Goal: Register for event/course

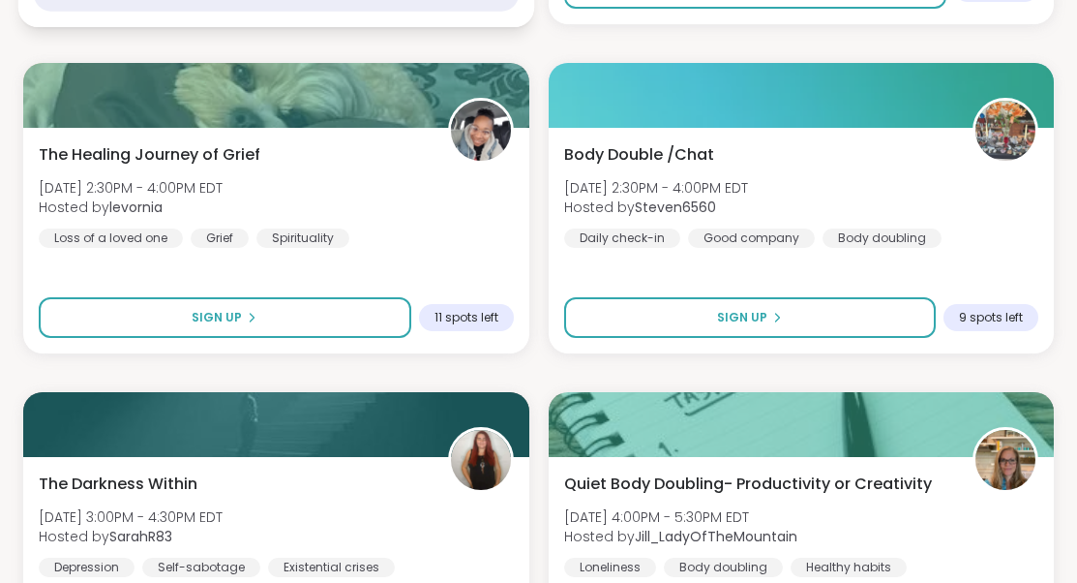
scroll to position [987, 0]
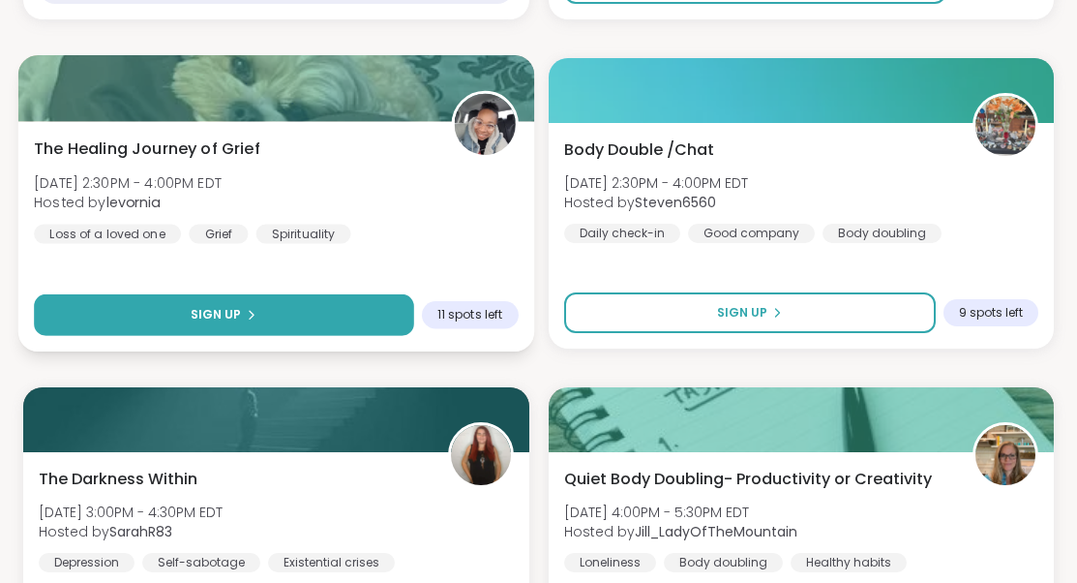
click at [190, 306] on button "Sign Up" at bounding box center [223, 315] width 379 height 42
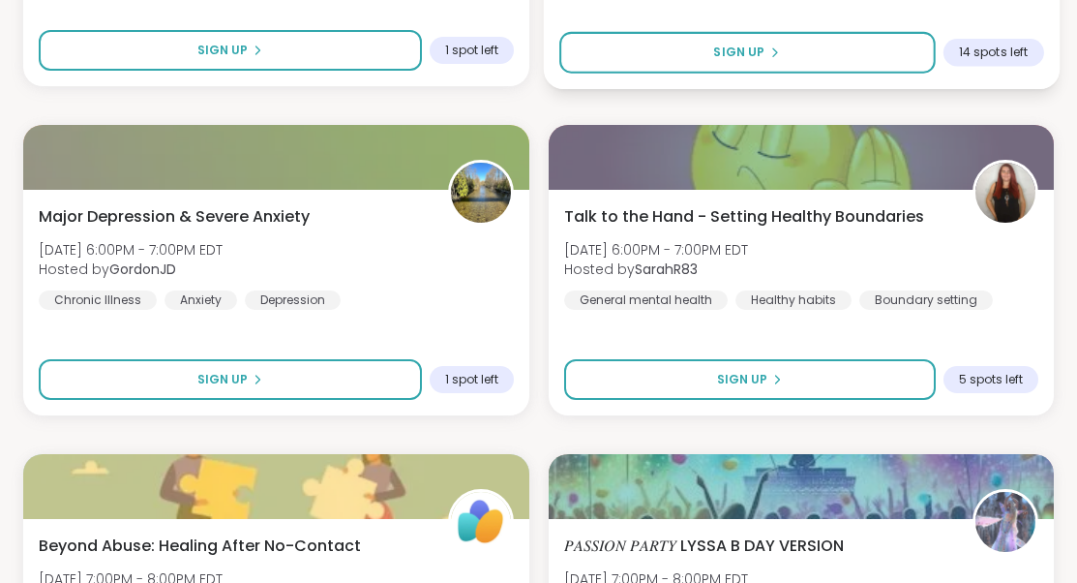
scroll to position [2246, 0]
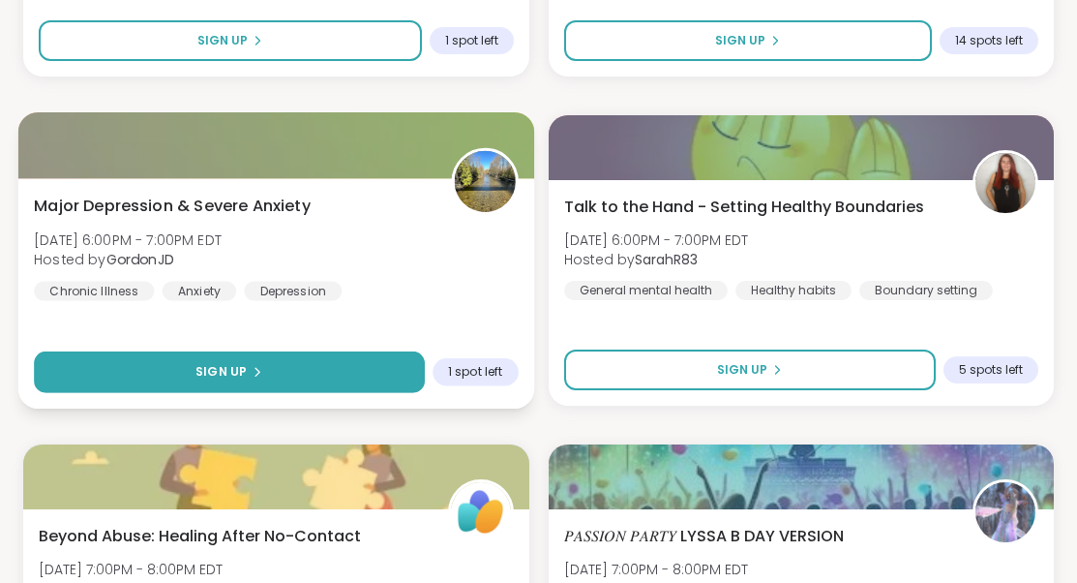
click at [225, 370] on span "Sign Up" at bounding box center [220, 371] width 51 height 17
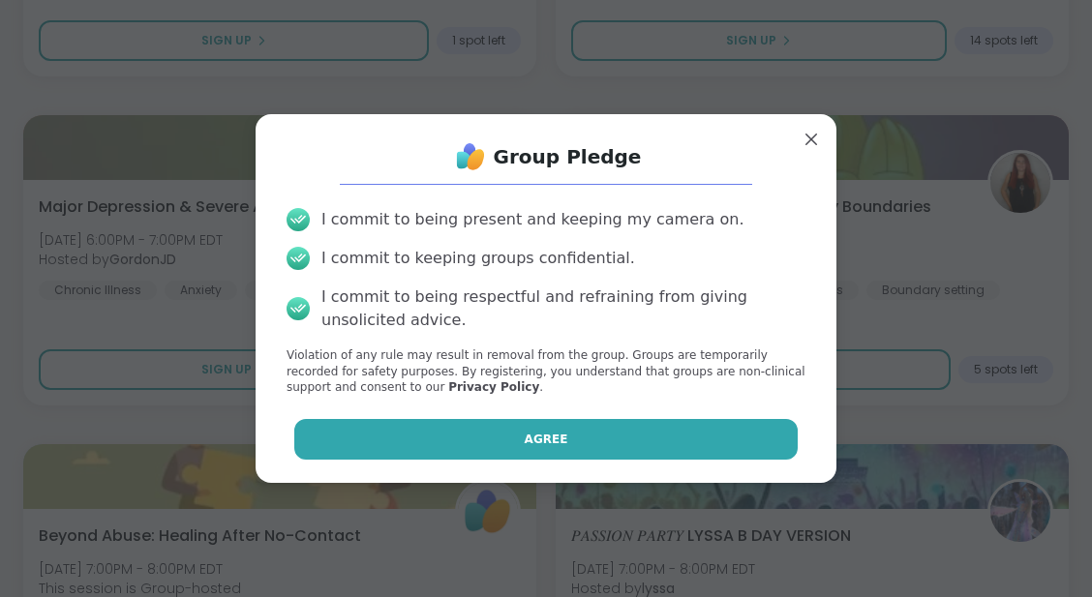
click at [489, 439] on button "Agree" at bounding box center [546, 439] width 504 height 41
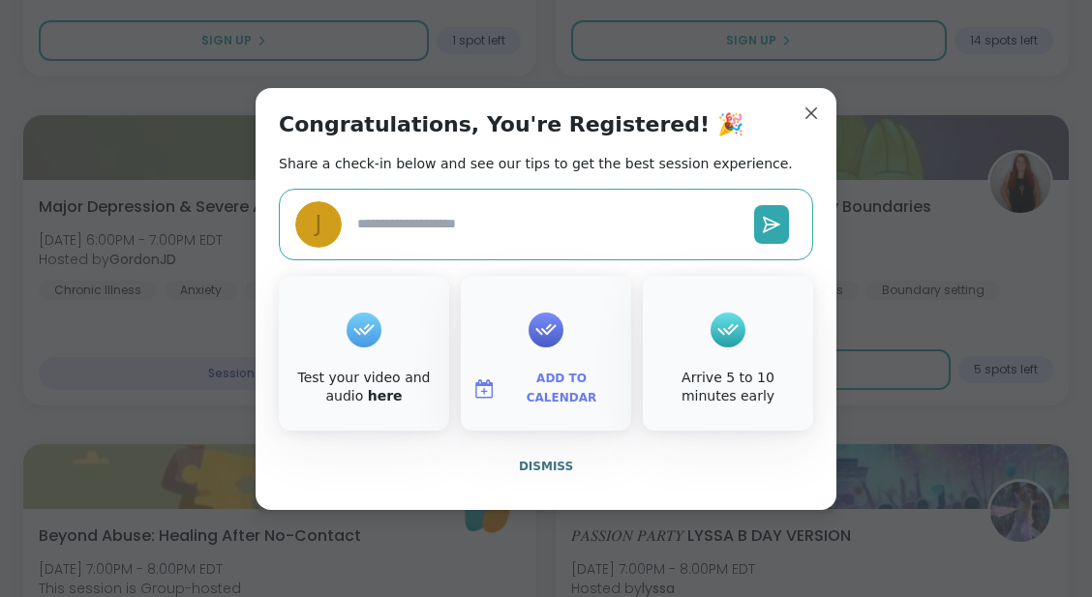
click at [548, 338] on icon at bounding box center [545, 330] width 31 height 30
click at [524, 389] on span "Add to Calendar" at bounding box center [561, 389] width 116 height 38
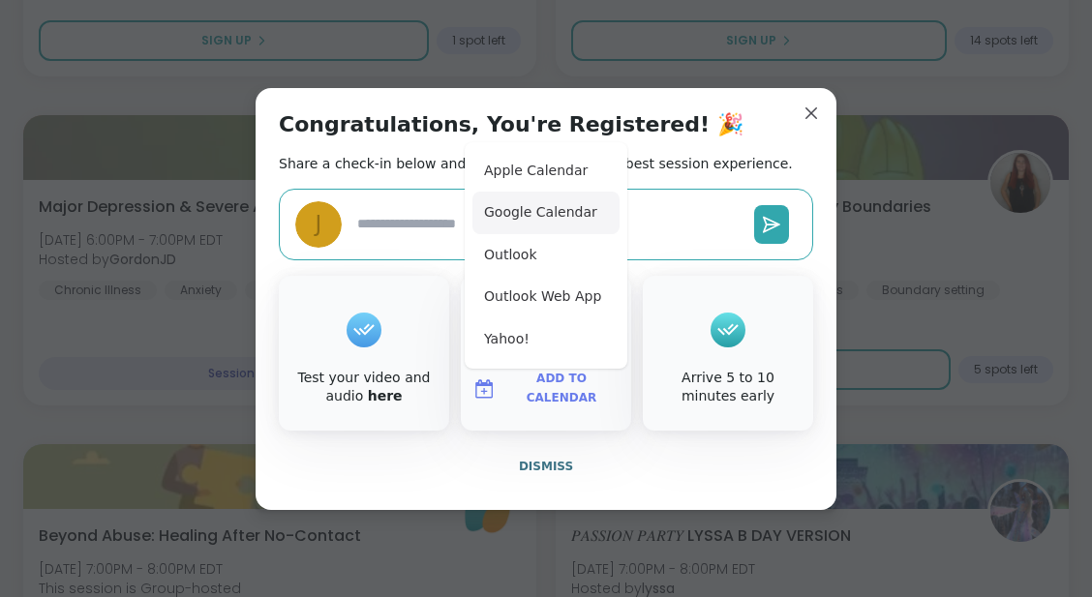
click at [553, 209] on button "Google Calendar" at bounding box center [545, 213] width 147 height 43
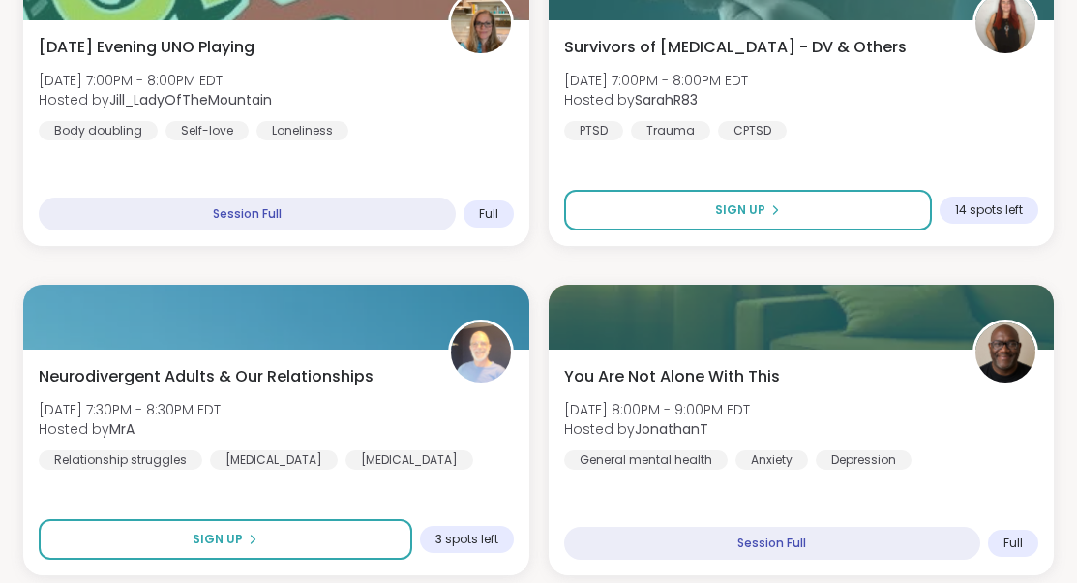
scroll to position [3069, 0]
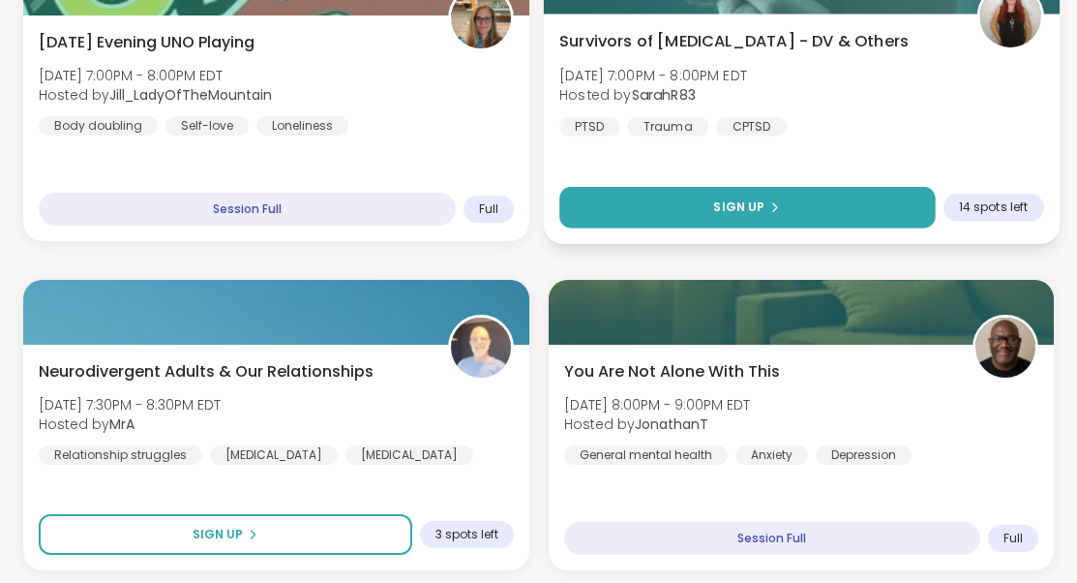
click at [754, 203] on span "Sign Up" at bounding box center [738, 206] width 51 height 17
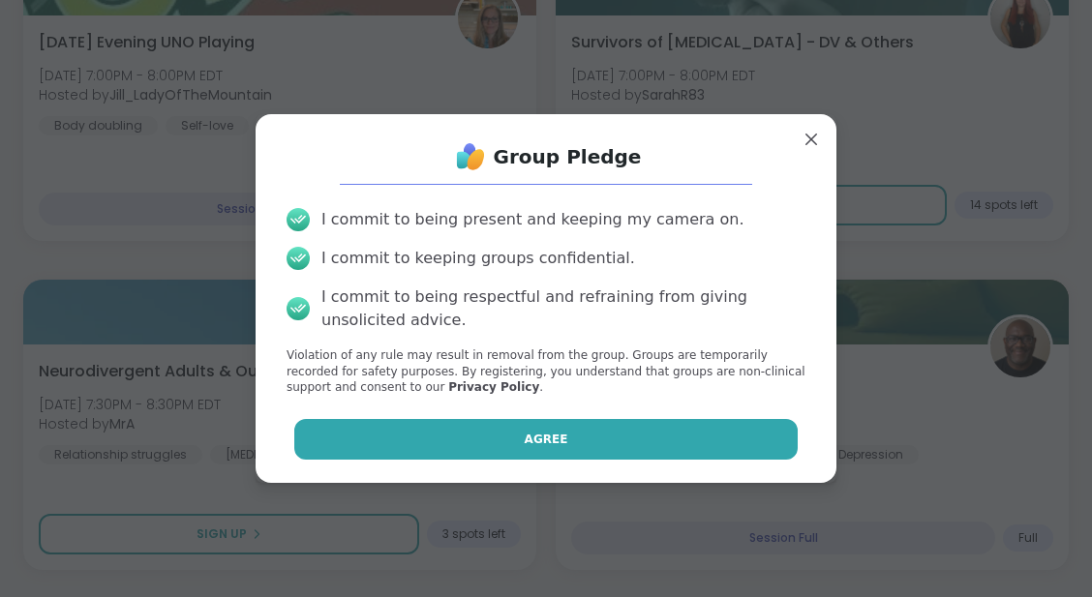
click at [525, 427] on button "Agree" at bounding box center [546, 439] width 504 height 41
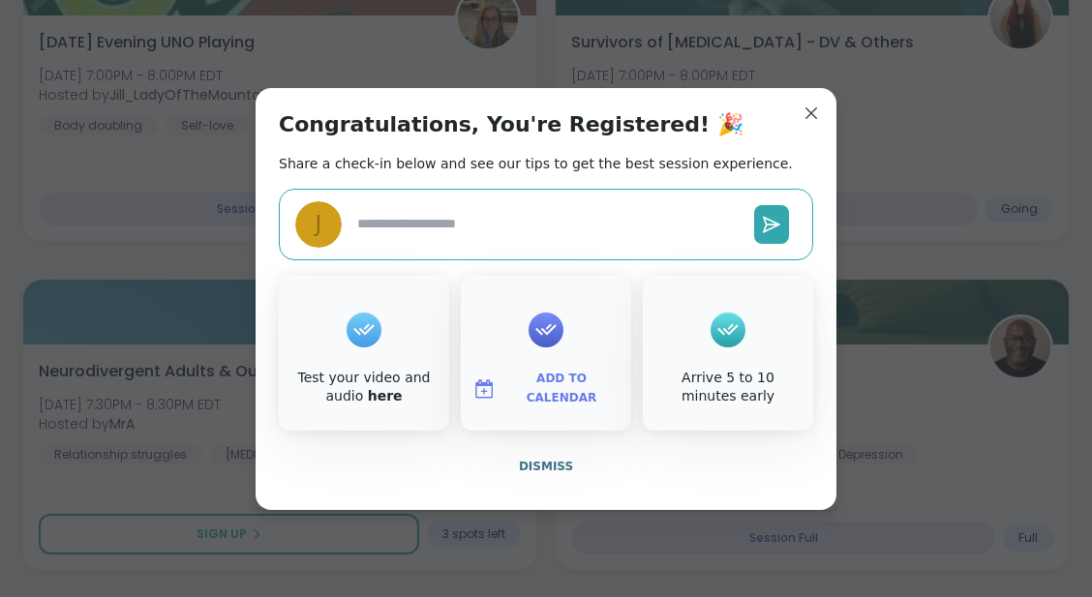
click at [541, 394] on span "Add to Calendar" at bounding box center [561, 389] width 116 height 38
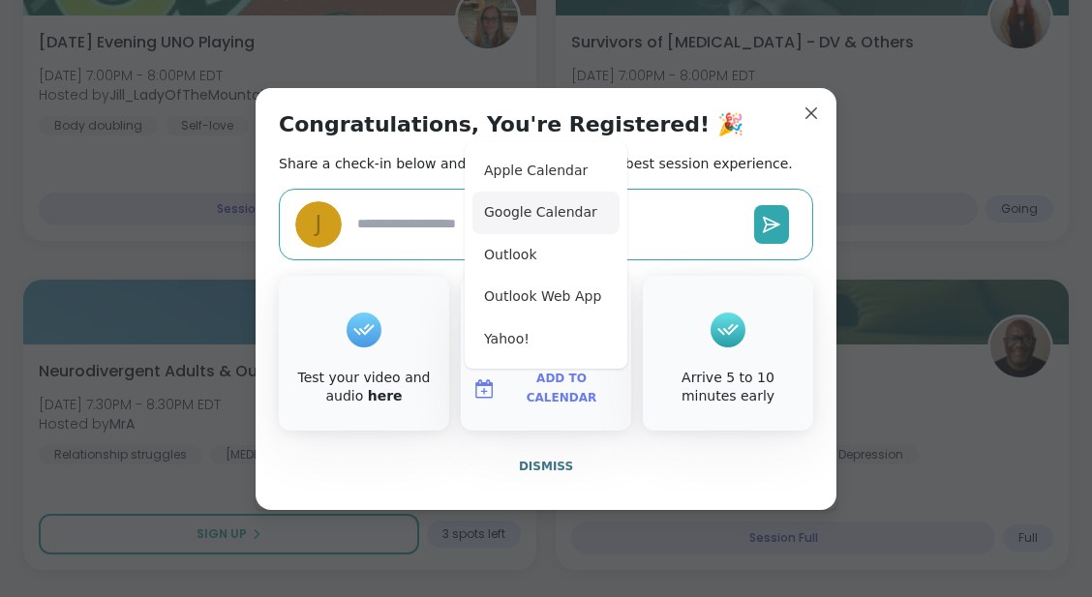
click at [508, 214] on button "Google Calendar" at bounding box center [545, 213] width 147 height 43
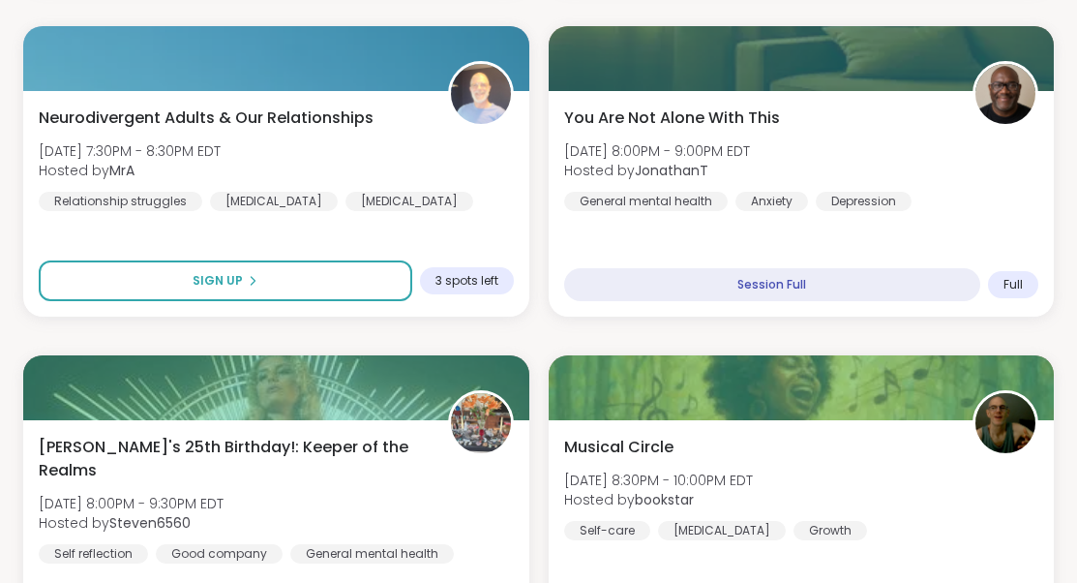
scroll to position [3322, 0]
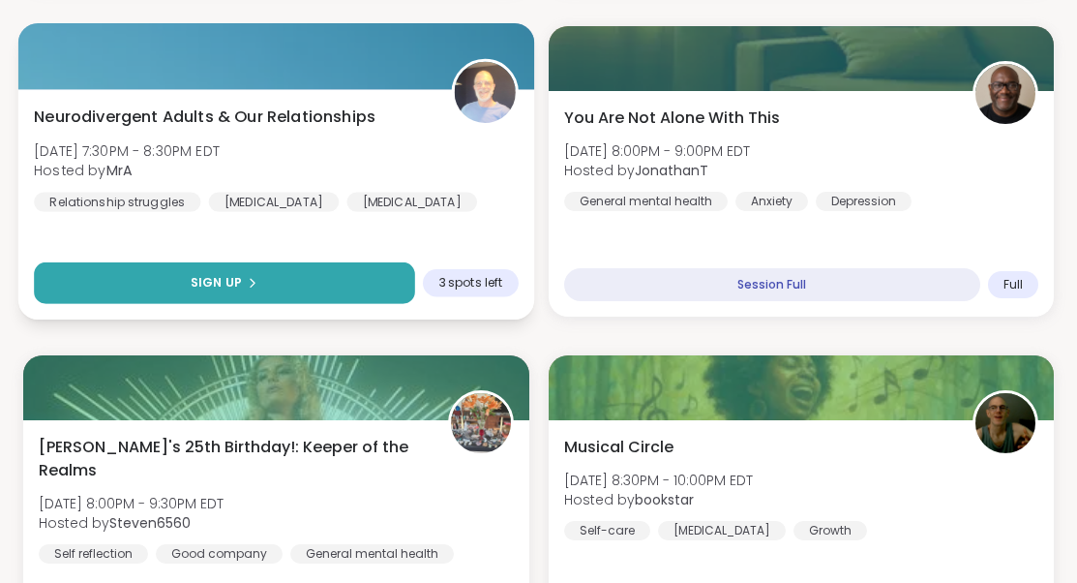
click at [220, 279] on span "Sign Up" at bounding box center [216, 282] width 51 height 17
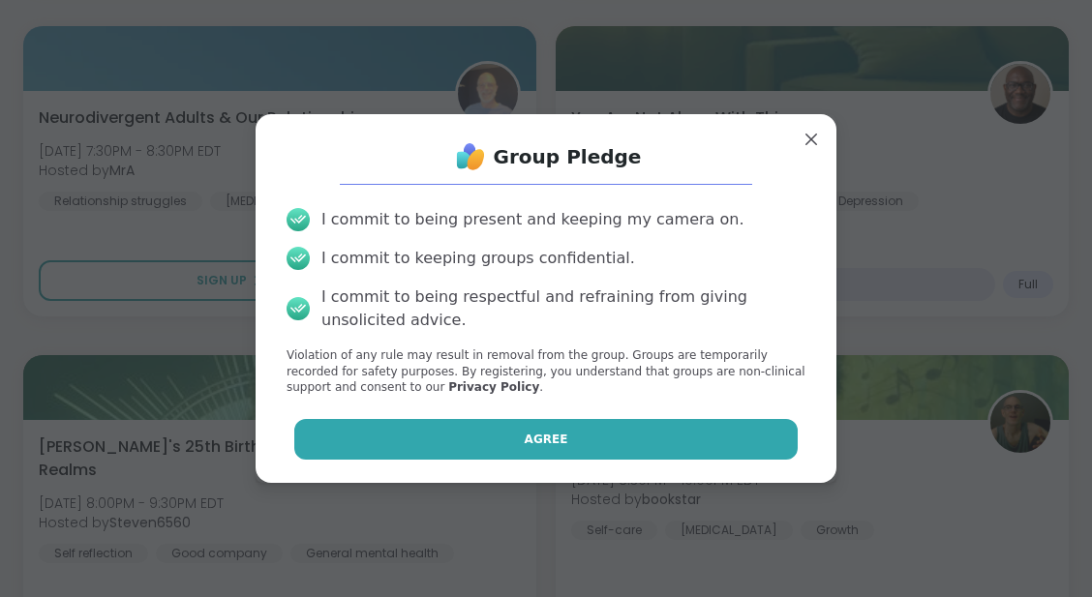
click at [508, 452] on button "Agree" at bounding box center [546, 439] width 504 height 41
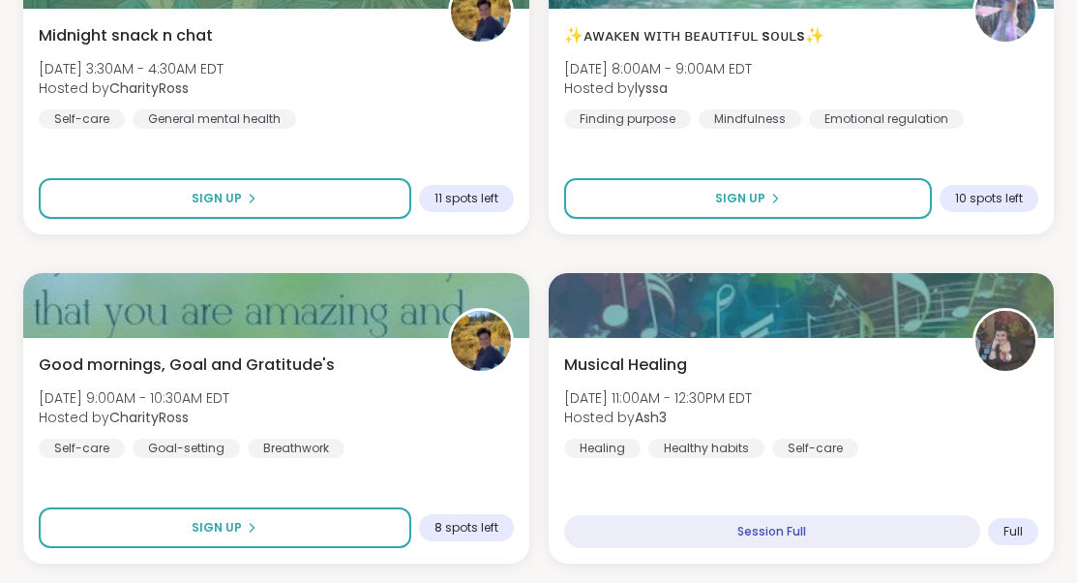
scroll to position [5767, 0]
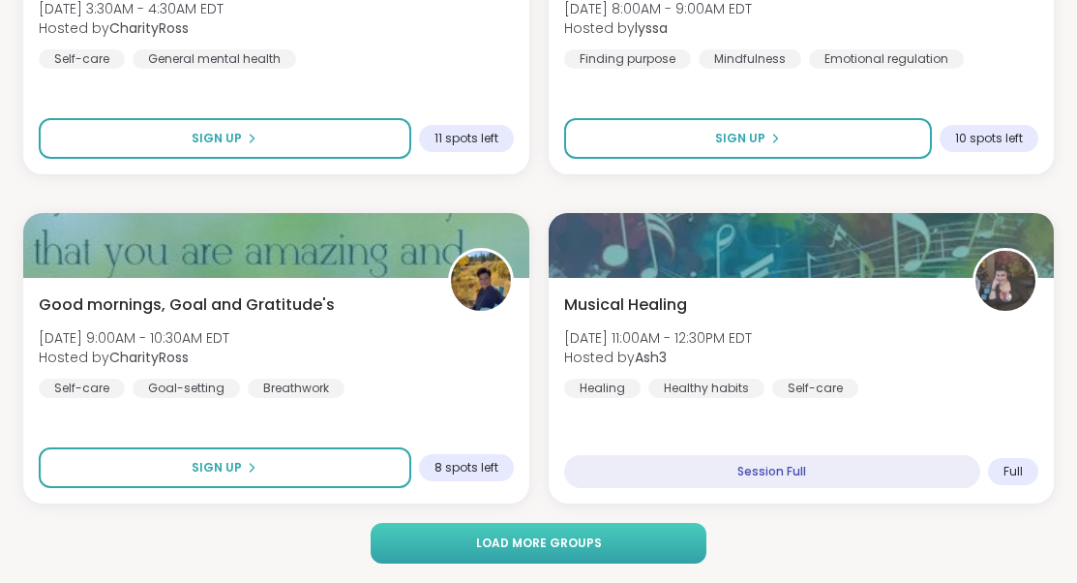
click at [624, 556] on button "Load more groups" at bounding box center [539, 543] width 336 height 41
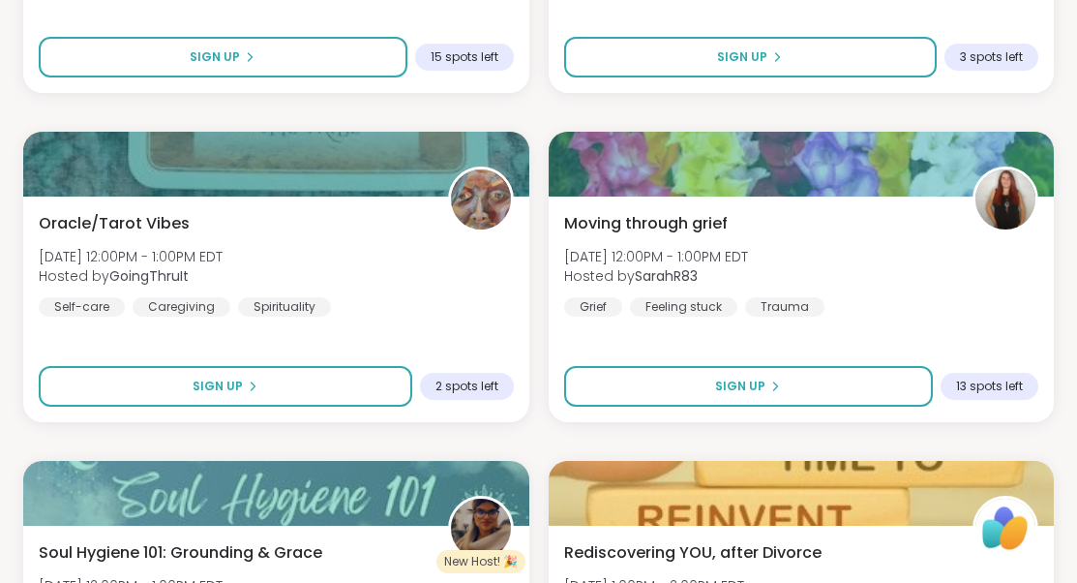
scroll to position [6511, 0]
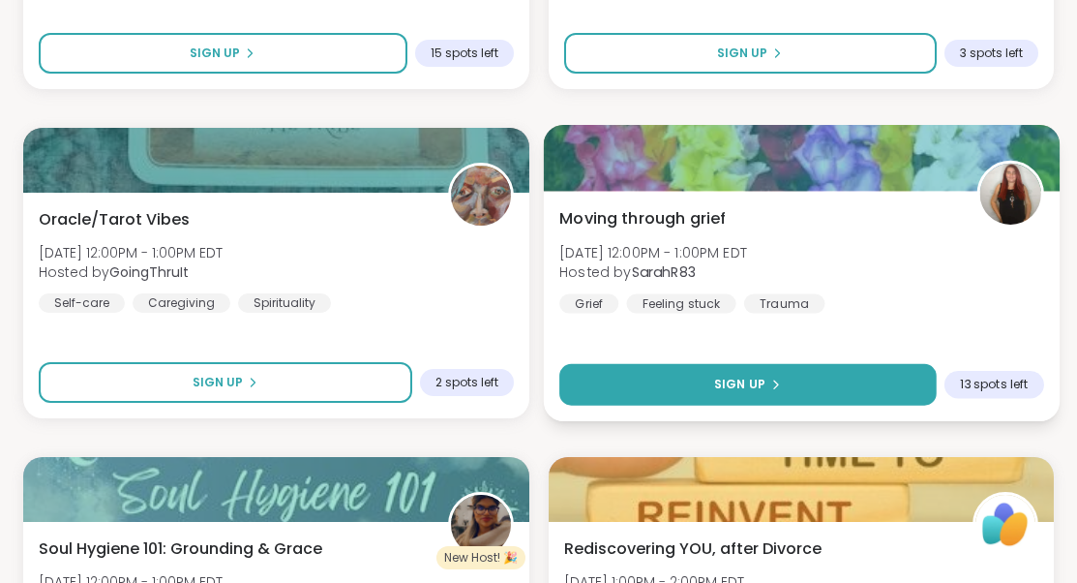
click at [773, 381] on icon at bounding box center [775, 384] width 12 height 12
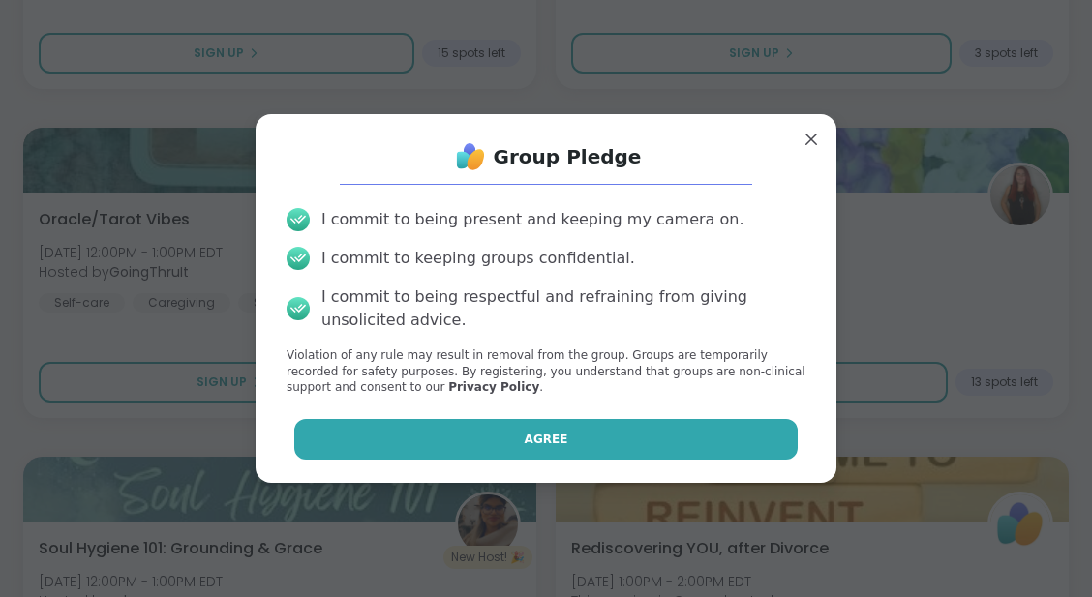
click at [545, 435] on span "Agree" at bounding box center [546, 439] width 44 height 17
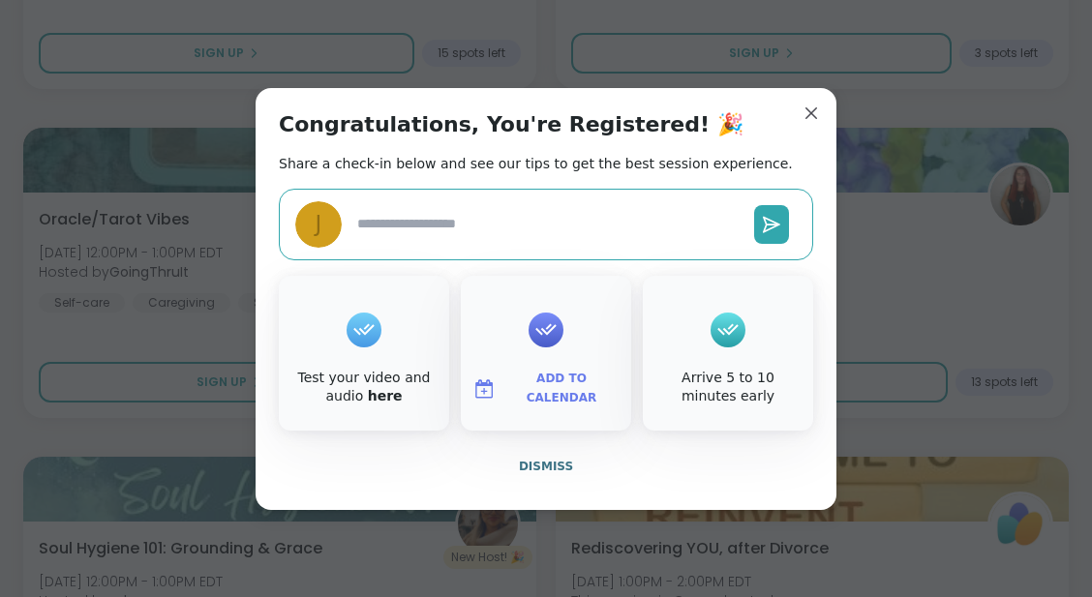
type textarea "*"
click at [533, 393] on span "Add to Calendar" at bounding box center [561, 389] width 116 height 38
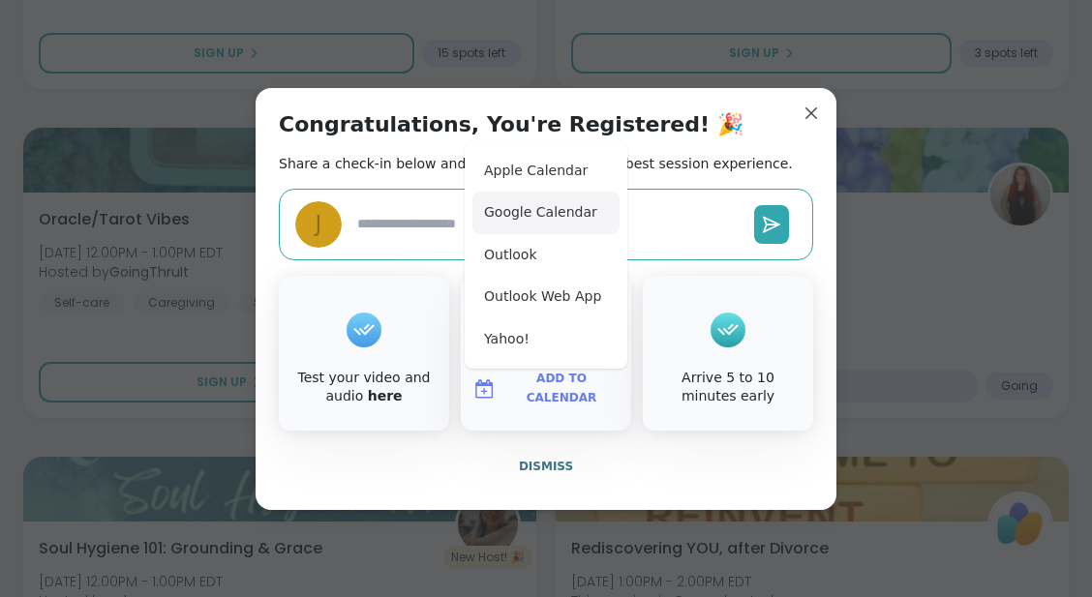
click at [537, 212] on button "Google Calendar" at bounding box center [545, 213] width 147 height 43
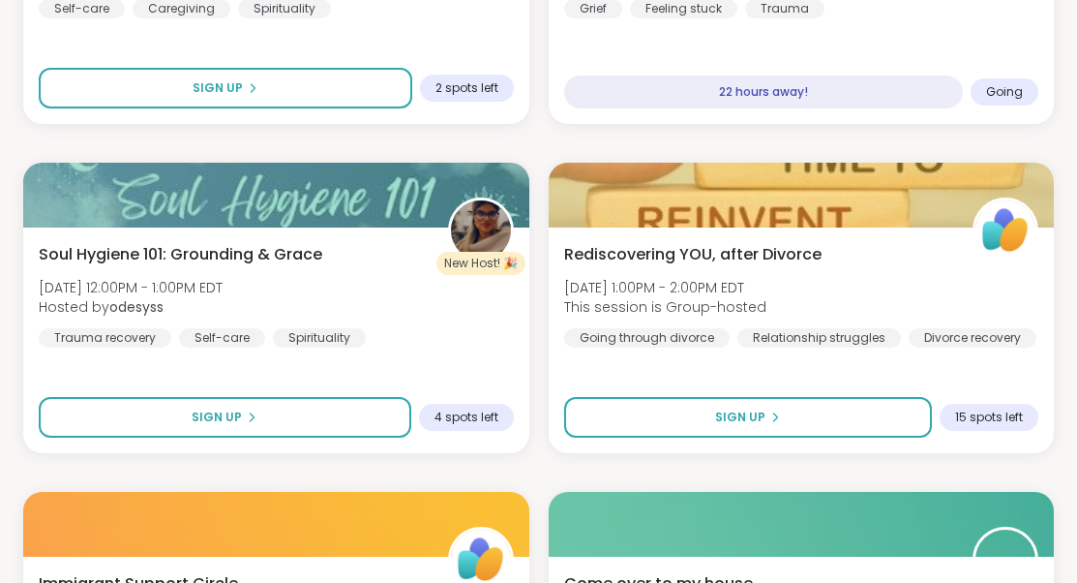
scroll to position [6827, 0]
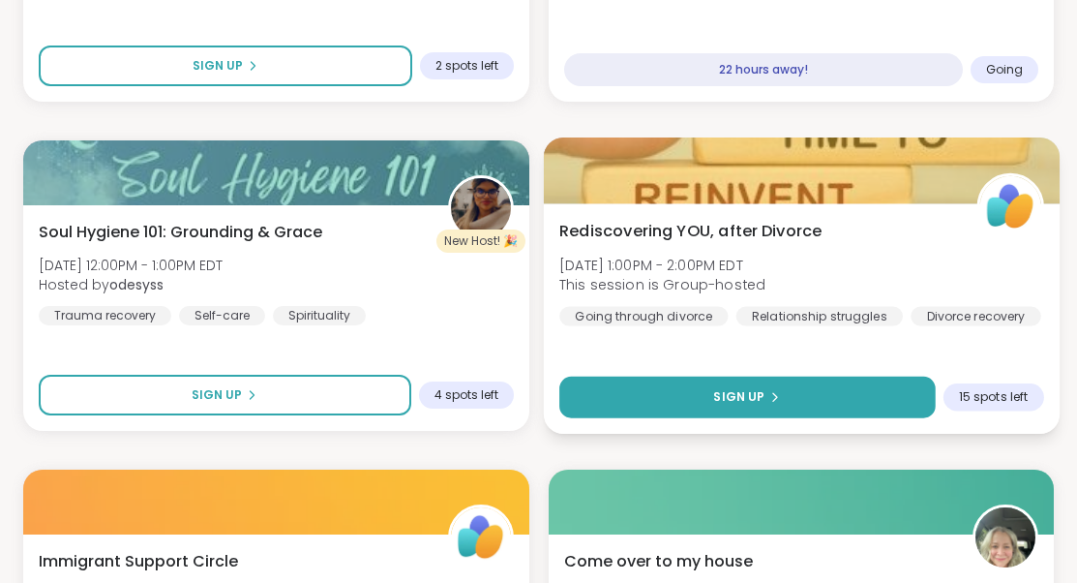
click at [757, 390] on span "Sign Up" at bounding box center [738, 396] width 51 height 17
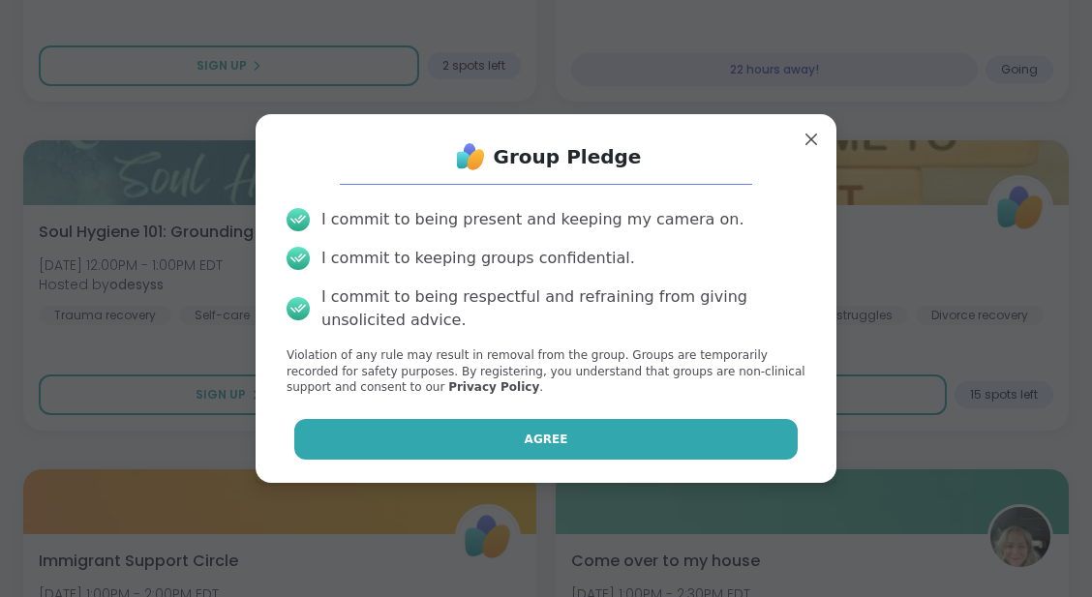
click at [561, 434] on button "Agree" at bounding box center [546, 439] width 504 height 41
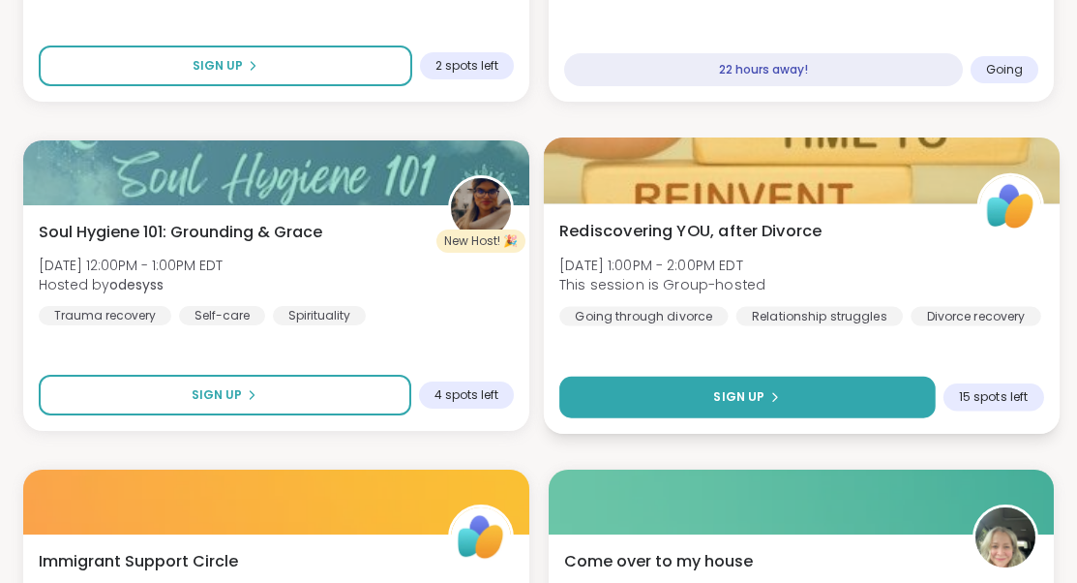
click at [739, 397] on span "Sign Up" at bounding box center [738, 396] width 51 height 17
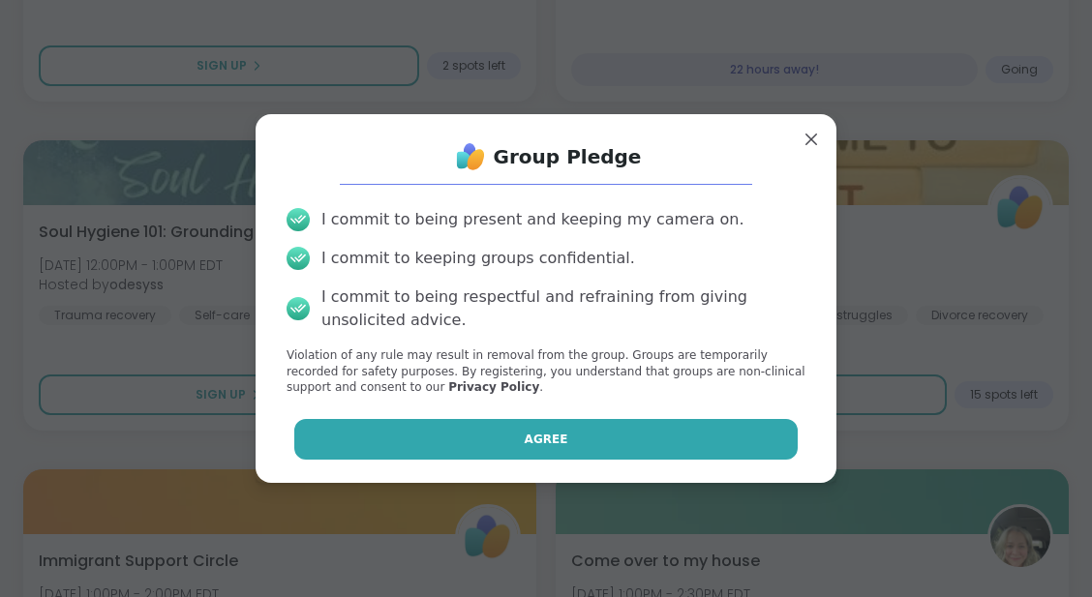
click at [549, 444] on button "Agree" at bounding box center [546, 439] width 504 height 41
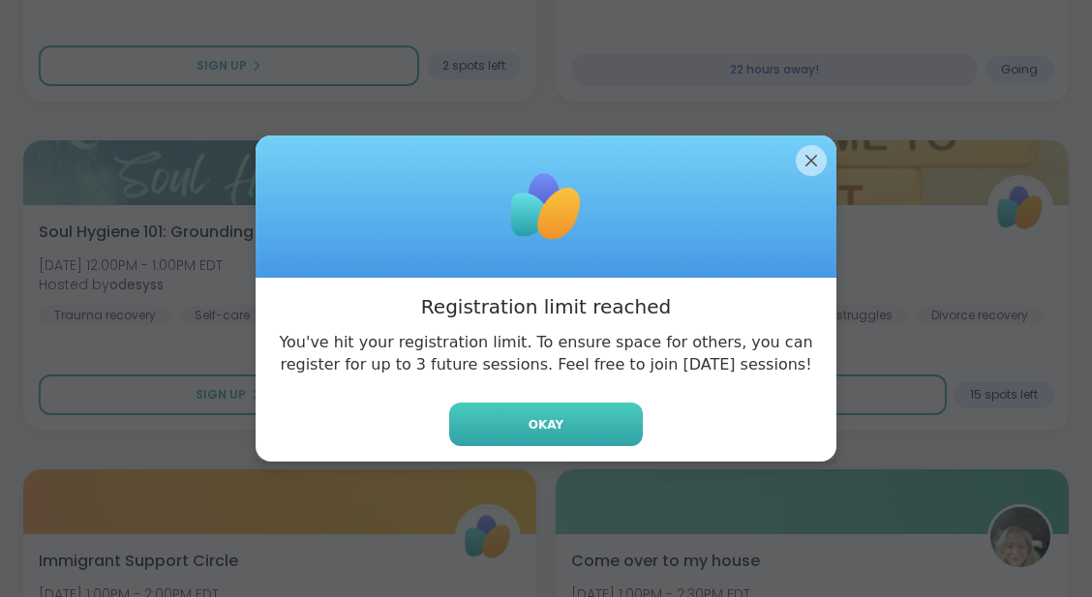
click at [545, 420] on span "Okay" at bounding box center [545, 424] width 35 height 17
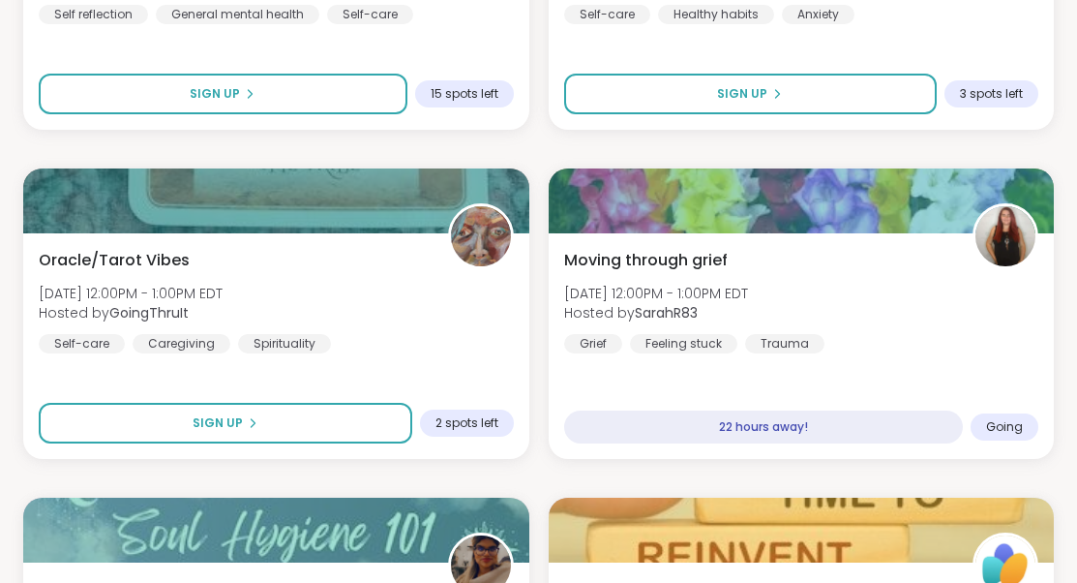
scroll to position [6458, 0]
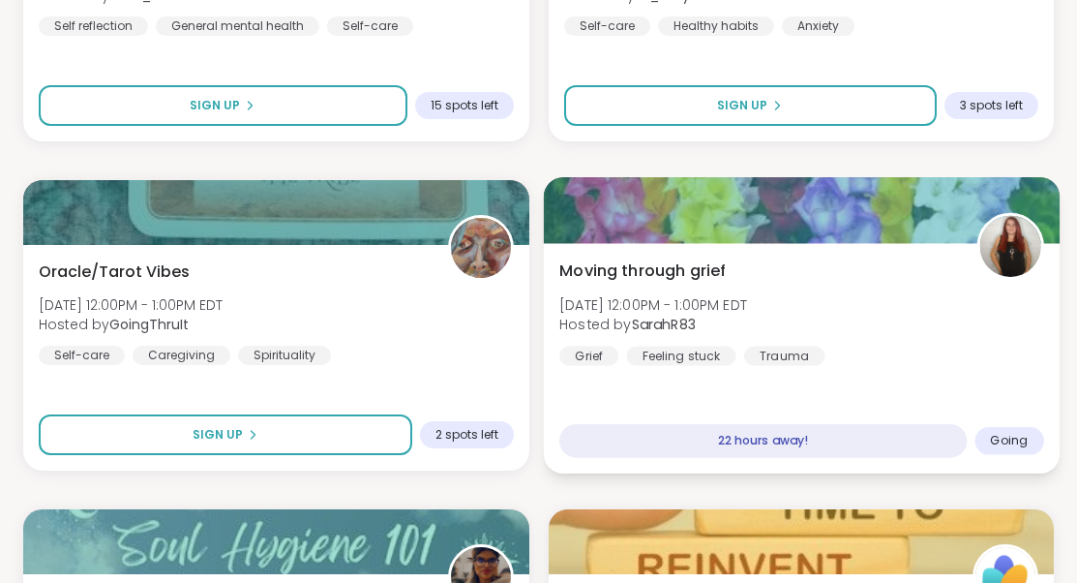
click at [748, 448] on div "22 hours away!" at bounding box center [762, 441] width 407 height 34
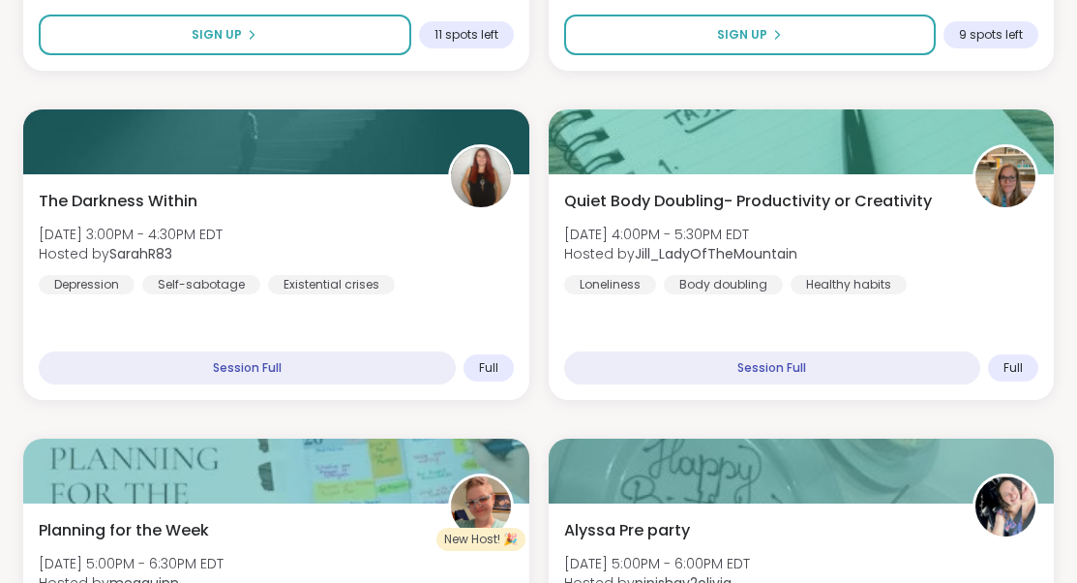
scroll to position [0, 0]
